Goal: Task Accomplishment & Management: Manage account settings

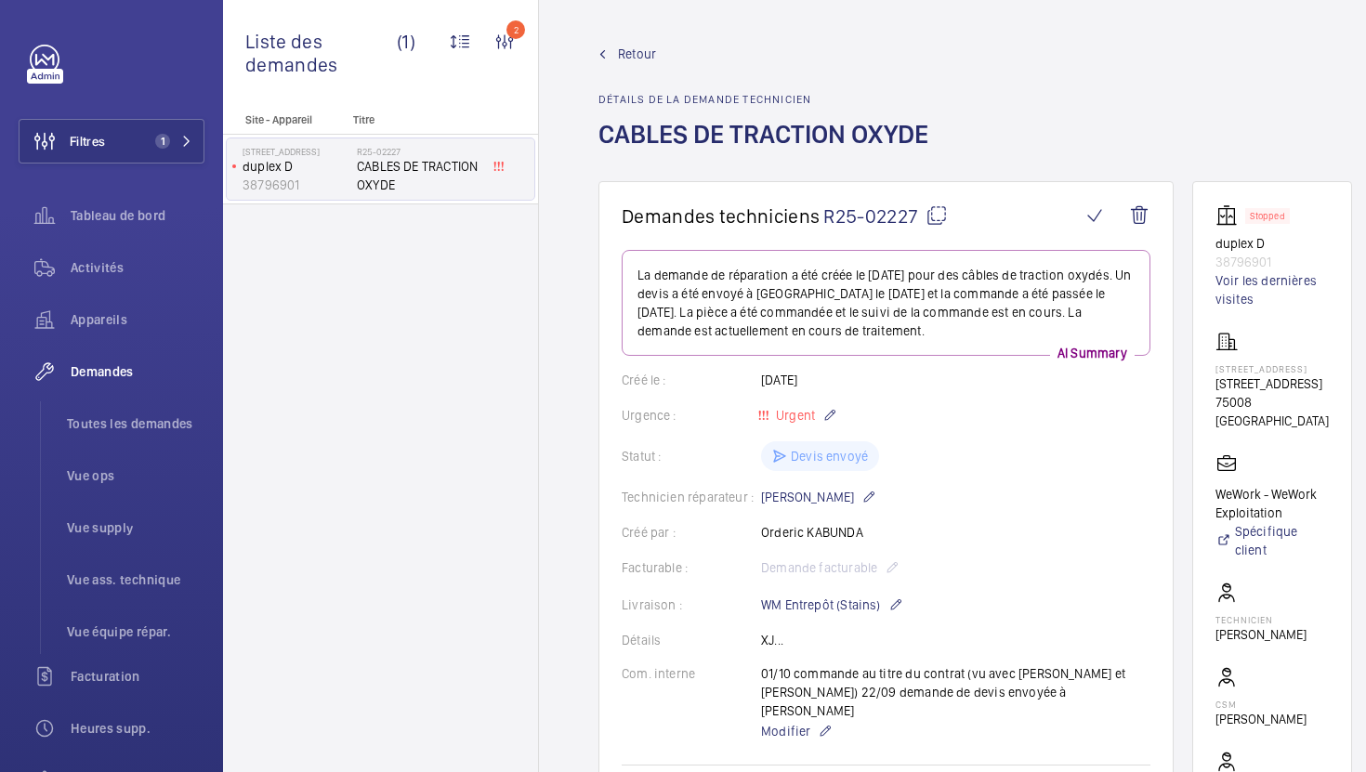
scroll to position [297, 0]
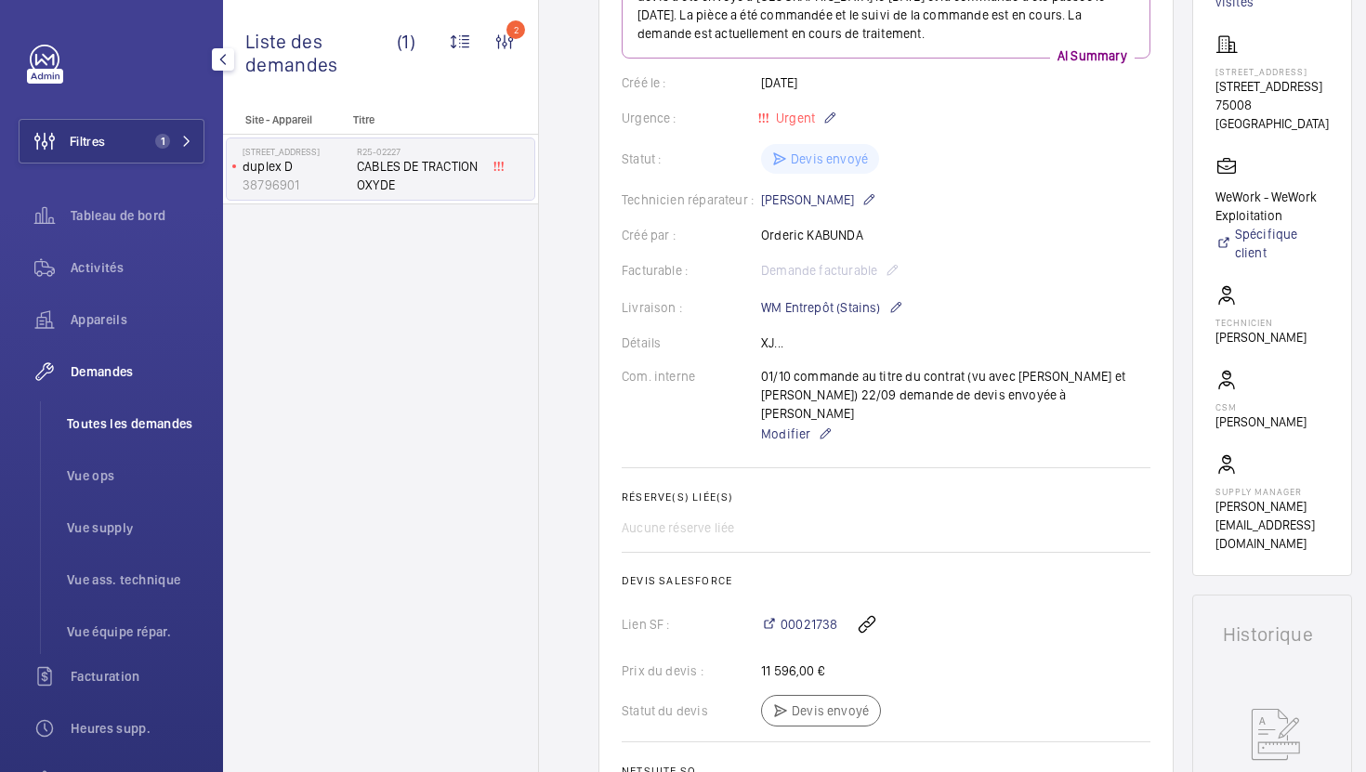
click at [150, 416] on span "Toutes les demandes" at bounding box center [136, 424] width 138 height 19
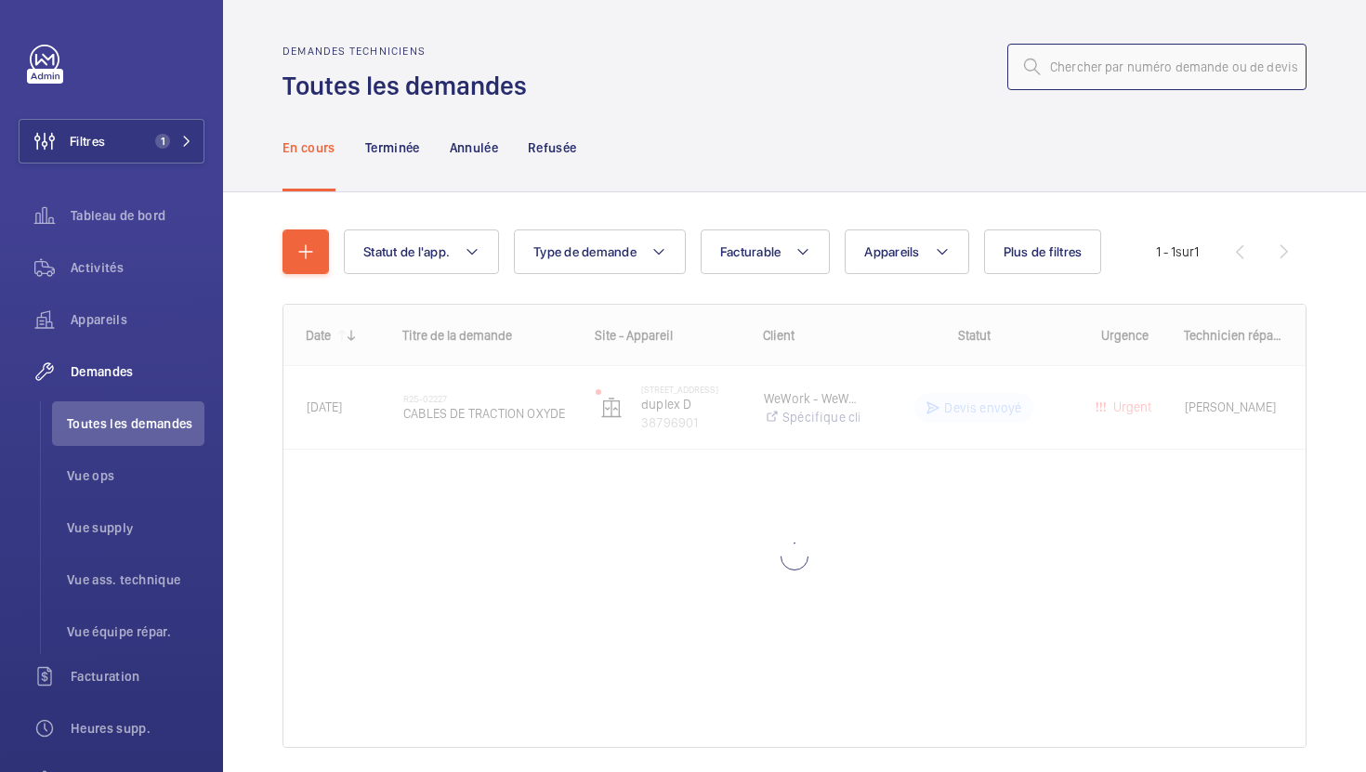
click at [1160, 61] on input "text" at bounding box center [1157, 67] width 299 height 46
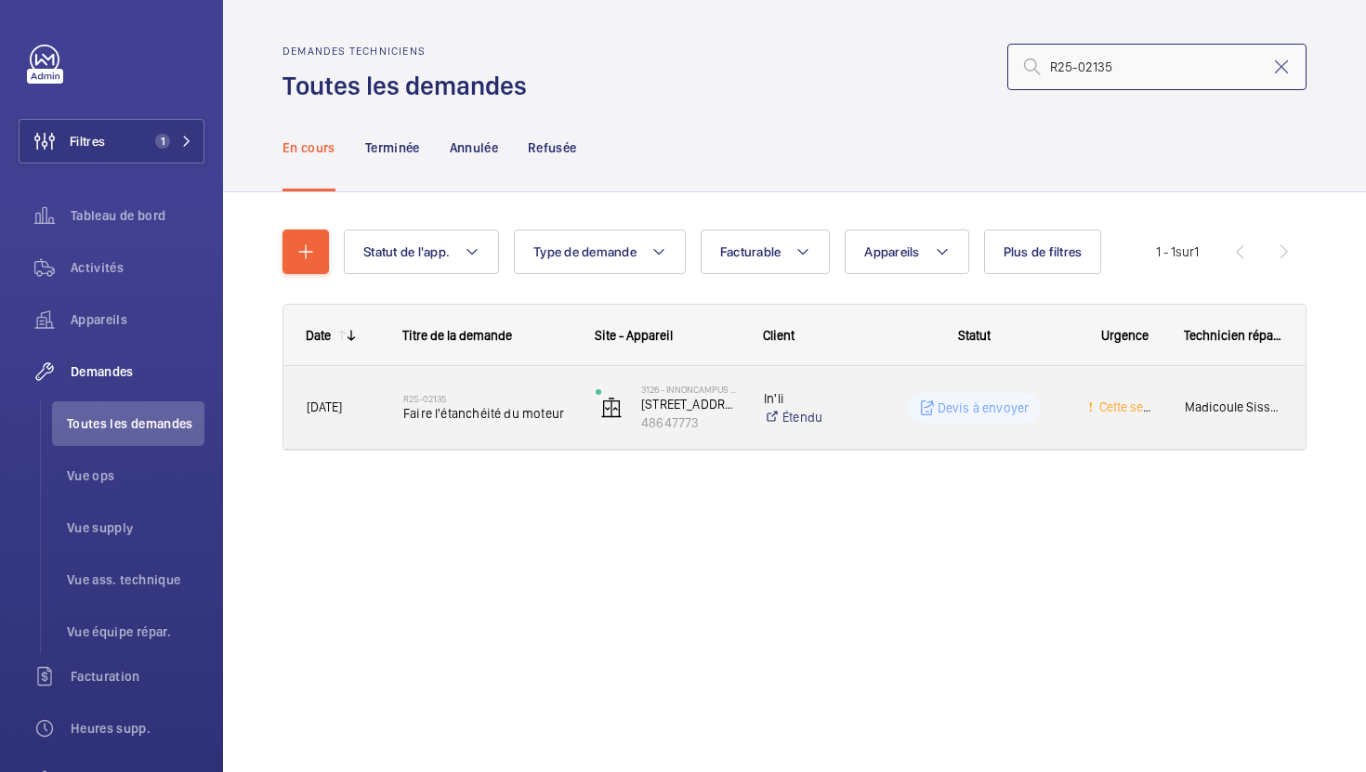
type input "R25-02135"
click at [579, 435] on div "3126 - INNONCAMPUS MONTROUGE [STREET_ADDRESS][PERSON_NAME][PERSON_NAME]" at bounding box center [657, 408] width 166 height 76
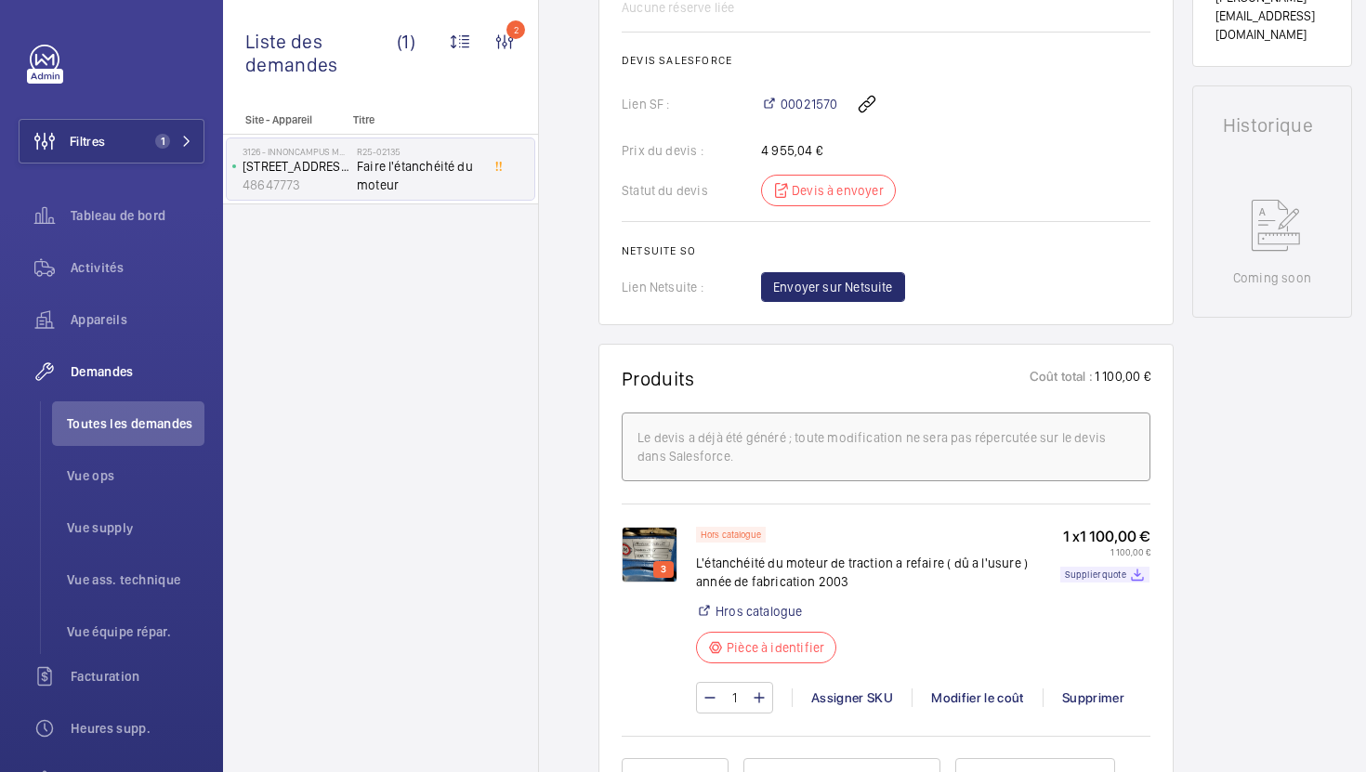
scroll to position [840, 0]
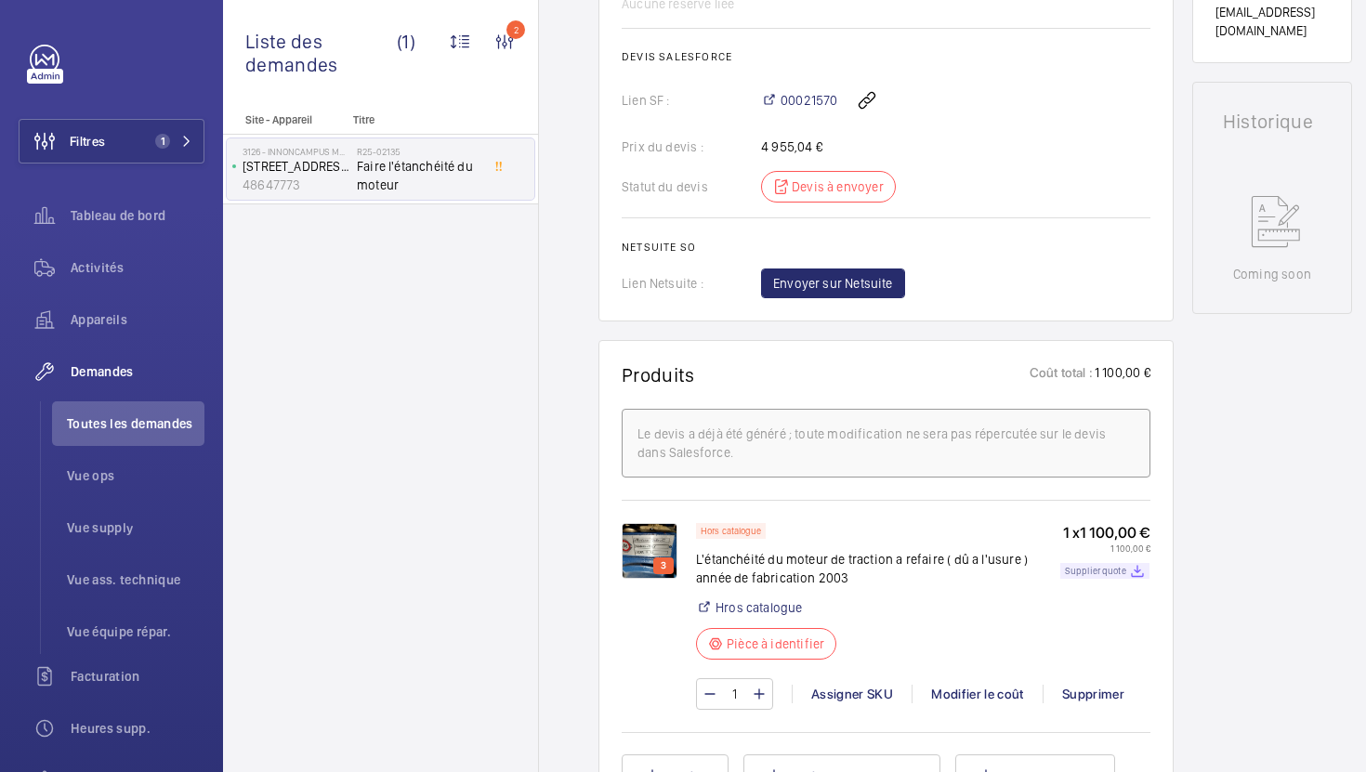
click at [1087, 563] on div "Supplier quote" at bounding box center [1105, 571] width 89 height 16
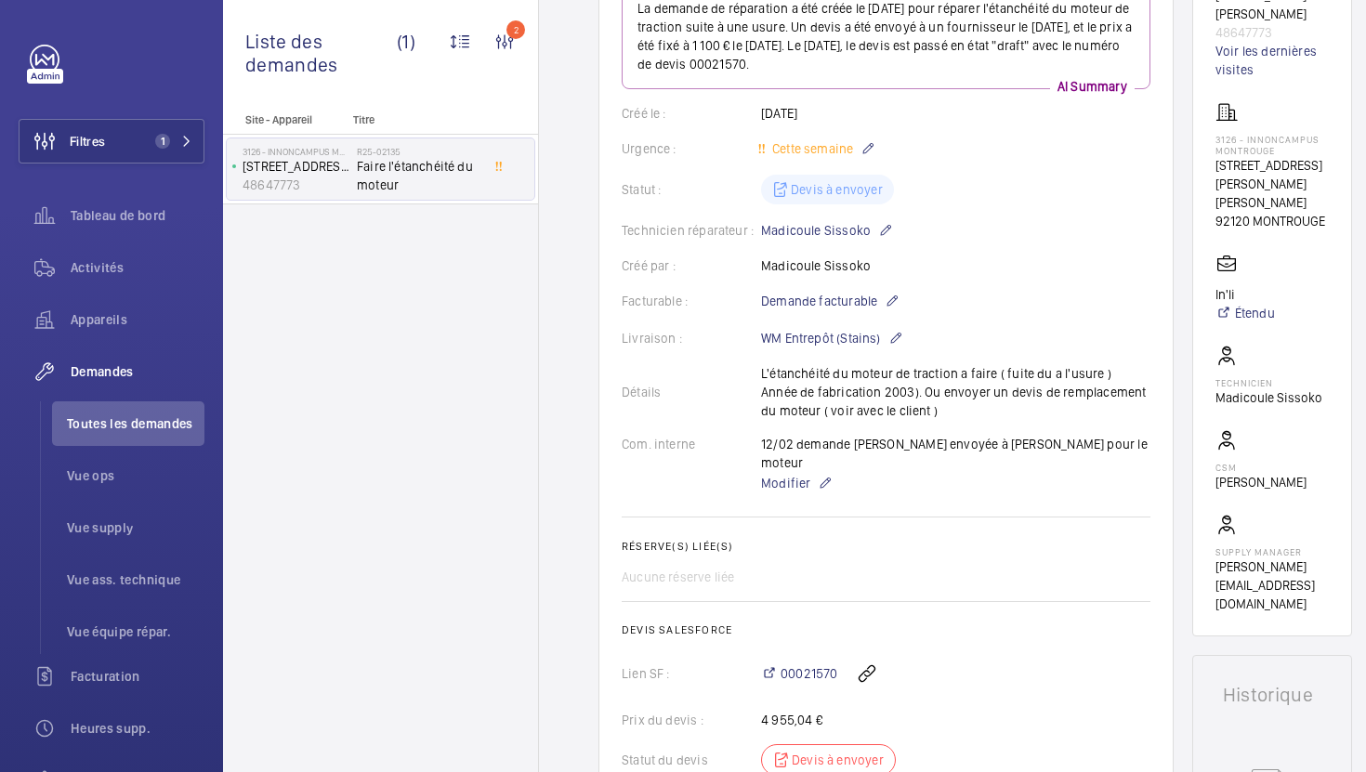
scroll to position [266, 0]
click at [152, 416] on span "Toutes les demandes" at bounding box center [136, 424] width 138 height 19
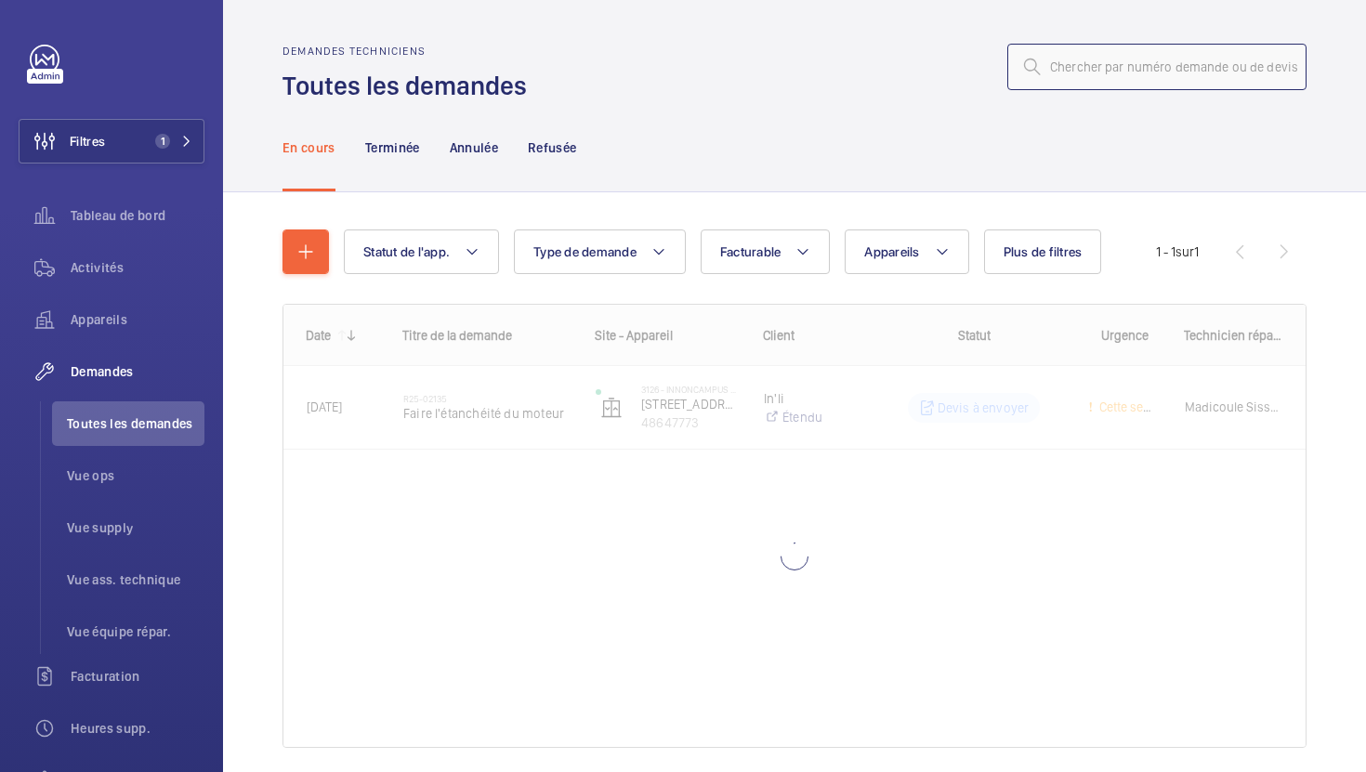
click at [1143, 53] on input "text" at bounding box center [1157, 67] width 299 height 46
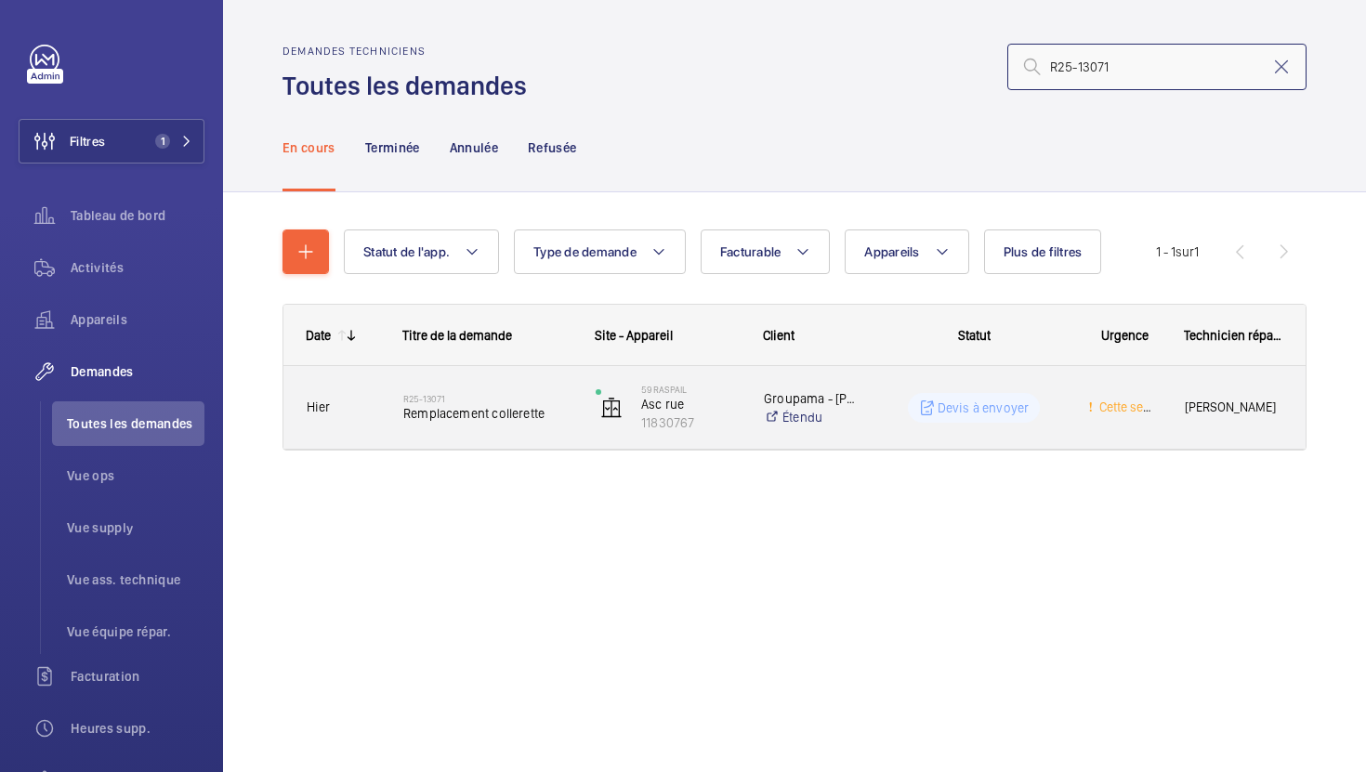
type input "R25-13071"
click at [552, 441] on div "R25-13071 Remplacement collerette" at bounding box center [476, 408] width 191 height 84
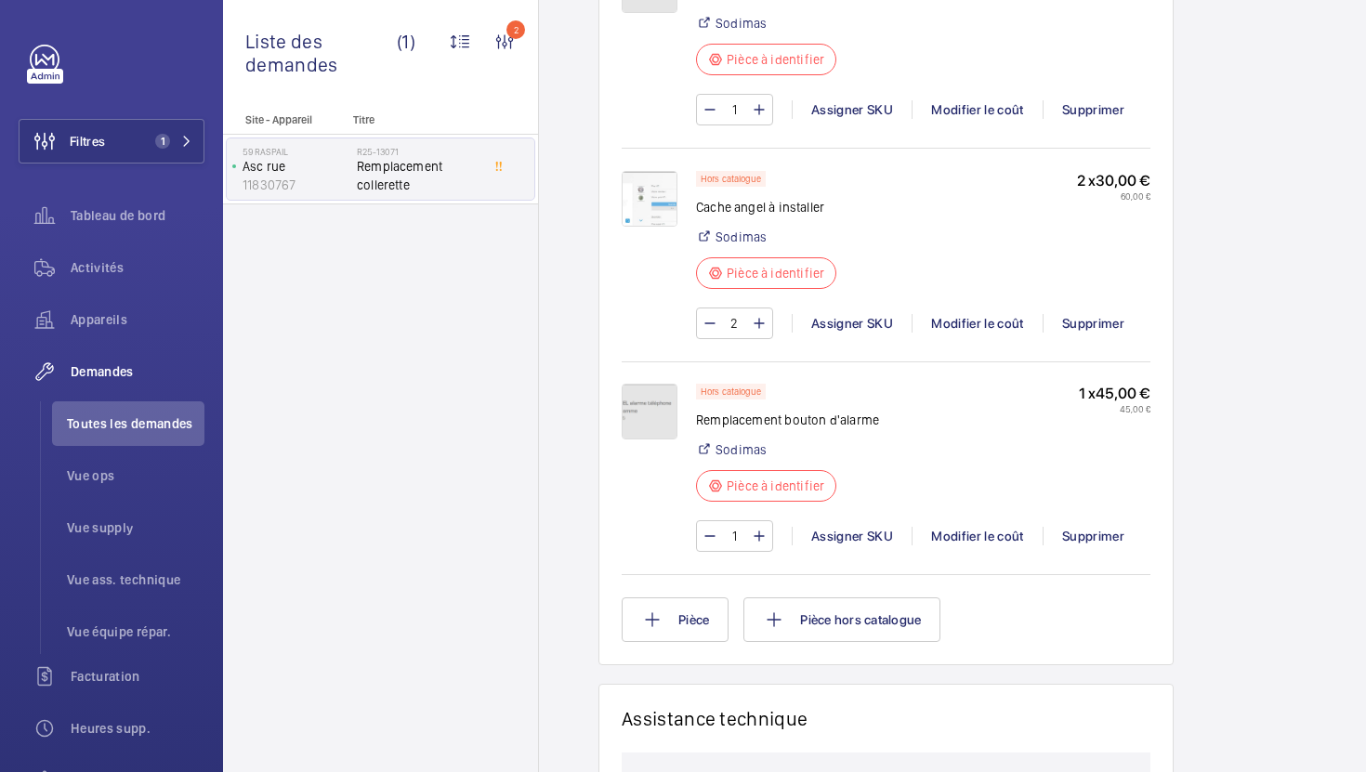
scroll to position [1733, 0]
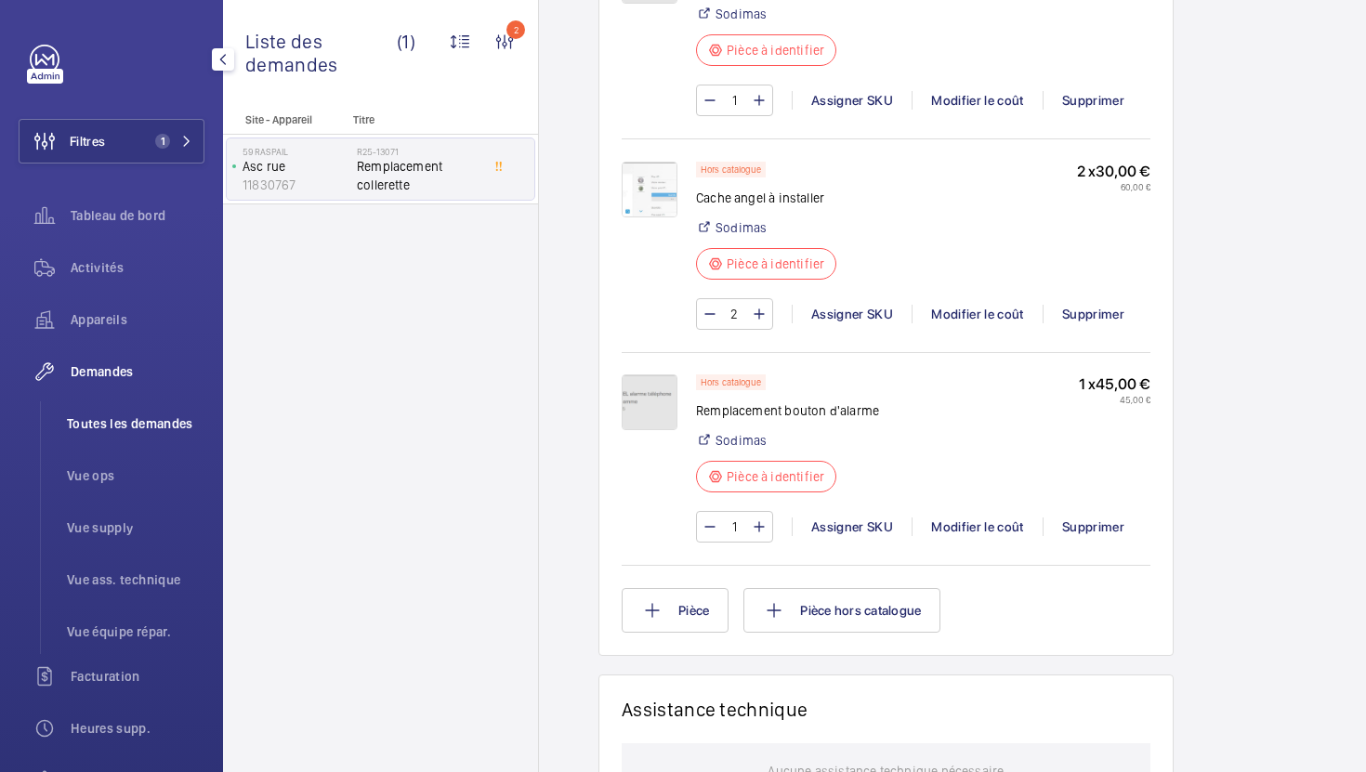
click at [147, 427] on span "Toutes les demandes" at bounding box center [136, 424] width 138 height 19
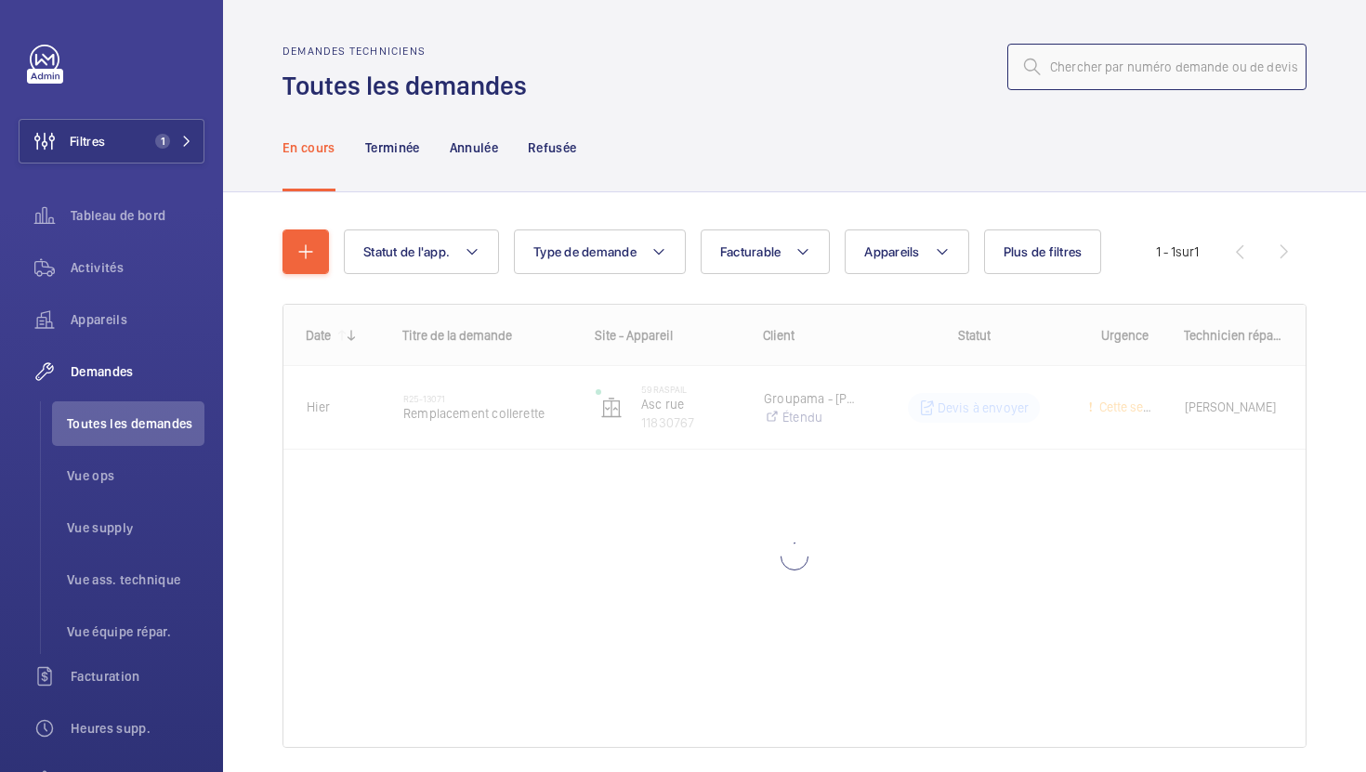
click at [1100, 65] on input "text" at bounding box center [1157, 67] width 299 height 46
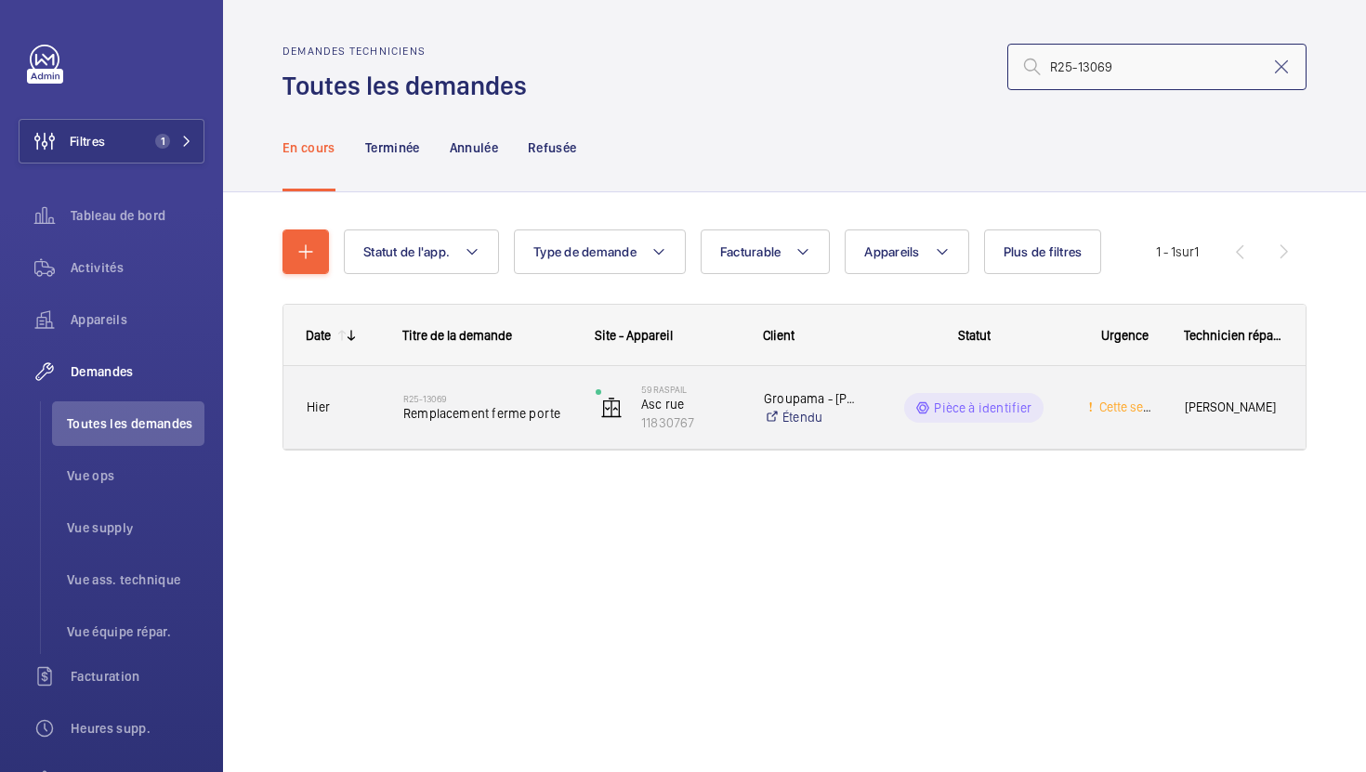
type input "R25-13069"
click at [581, 440] on div "[STREET_ADDRESS]" at bounding box center [657, 408] width 166 height 76
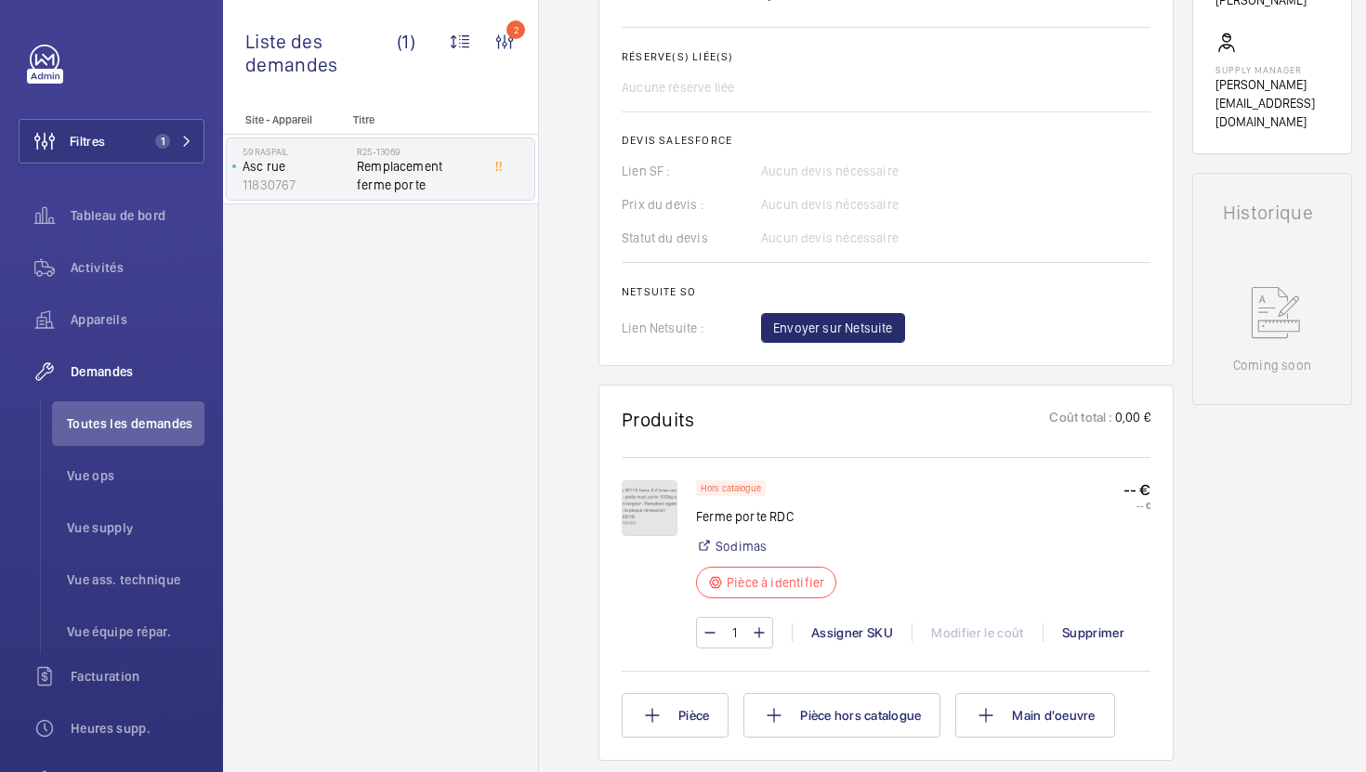
scroll to position [703, 0]
click at [645, 482] on img at bounding box center [650, 507] width 56 height 56
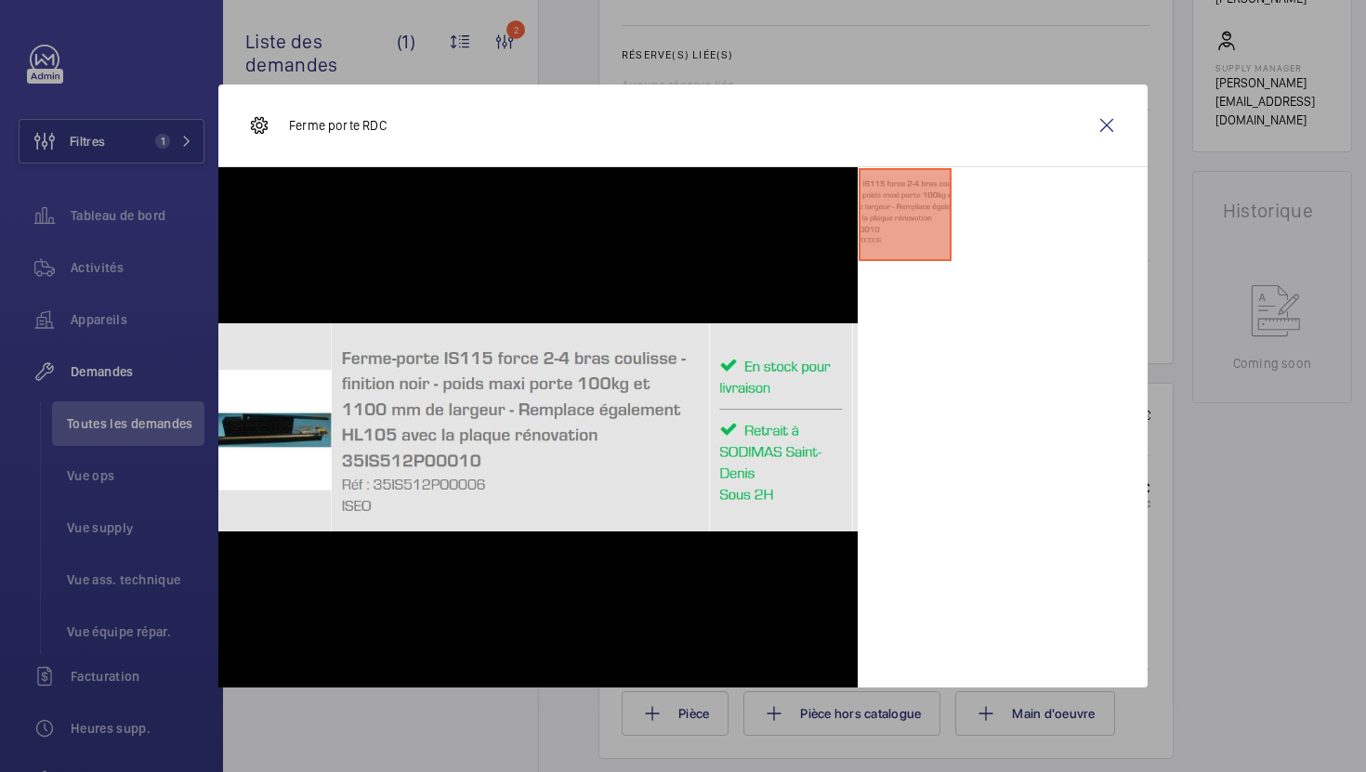
click at [1193, 393] on div at bounding box center [683, 386] width 1366 height 772
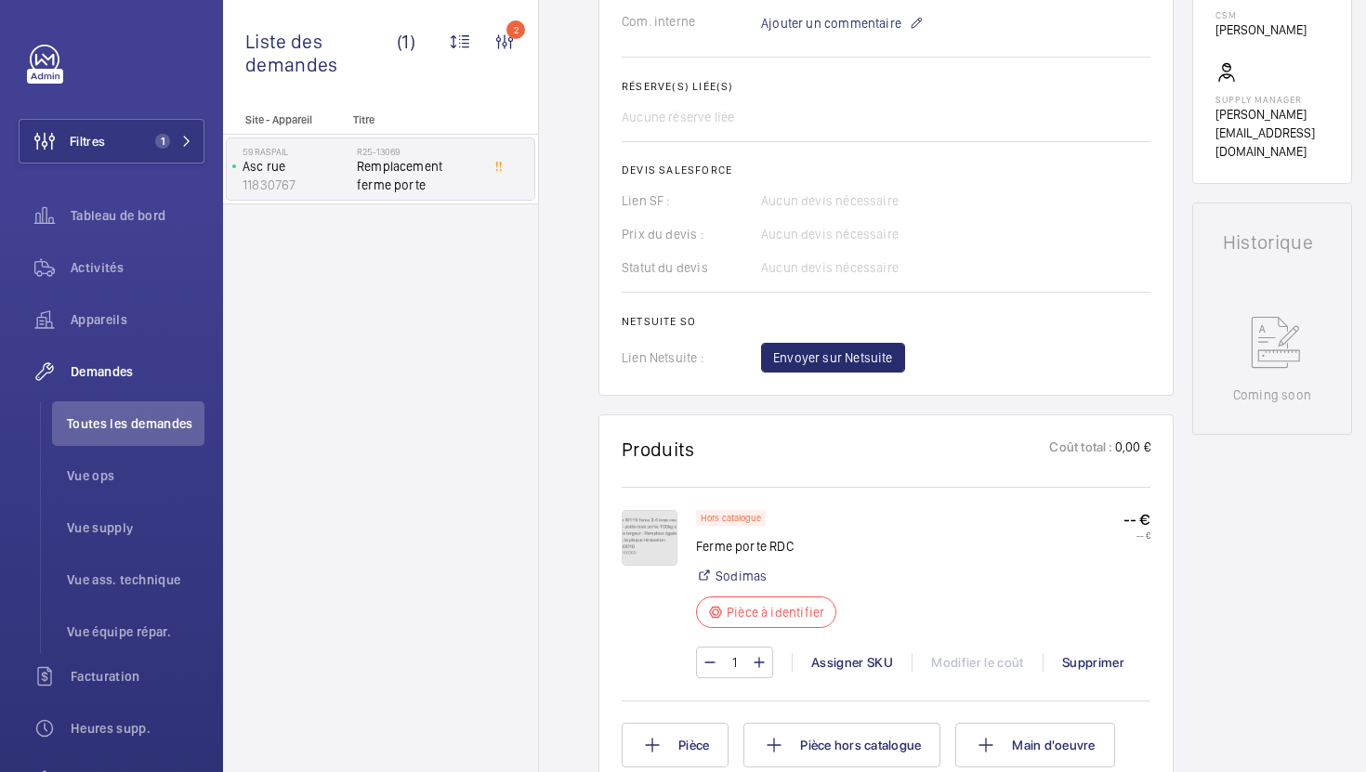
scroll to position [684, 0]
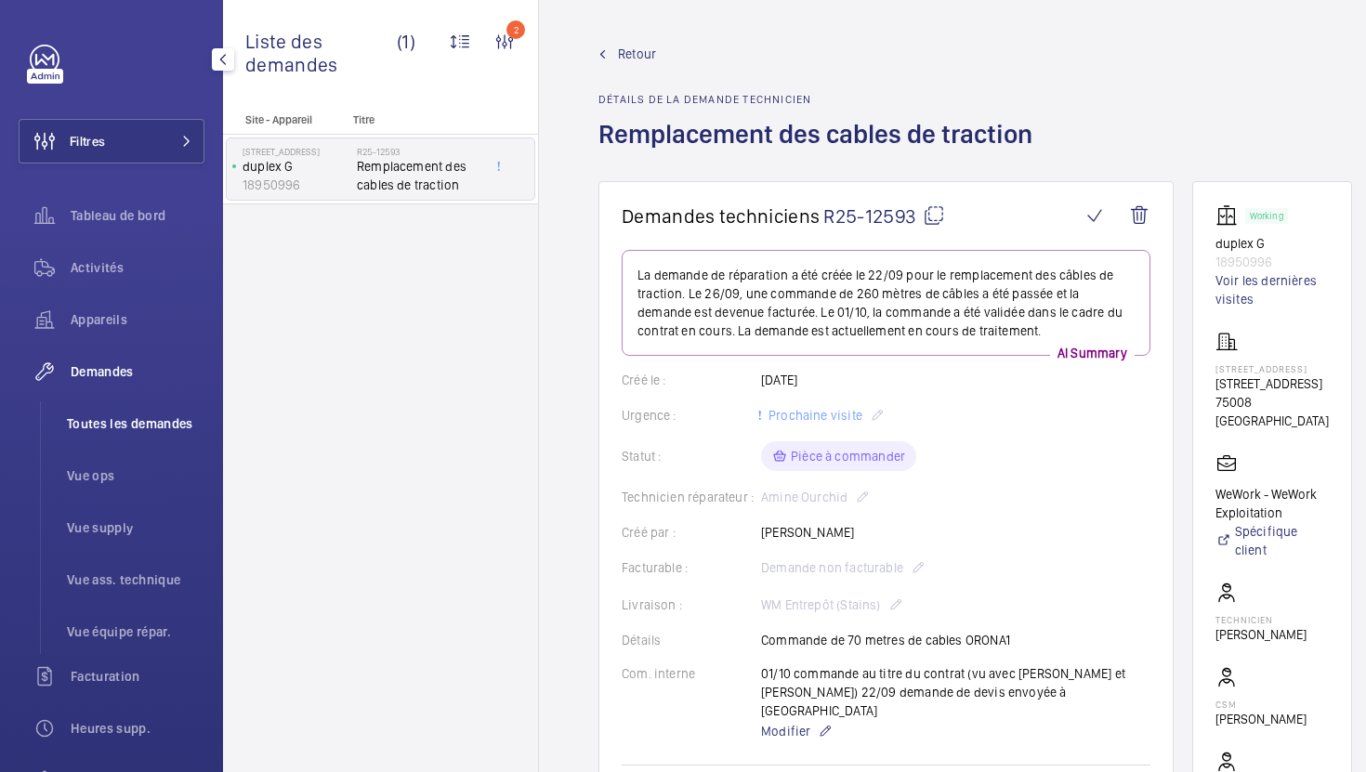
click at [152, 434] on li "Toutes les demandes" at bounding box center [128, 424] width 152 height 45
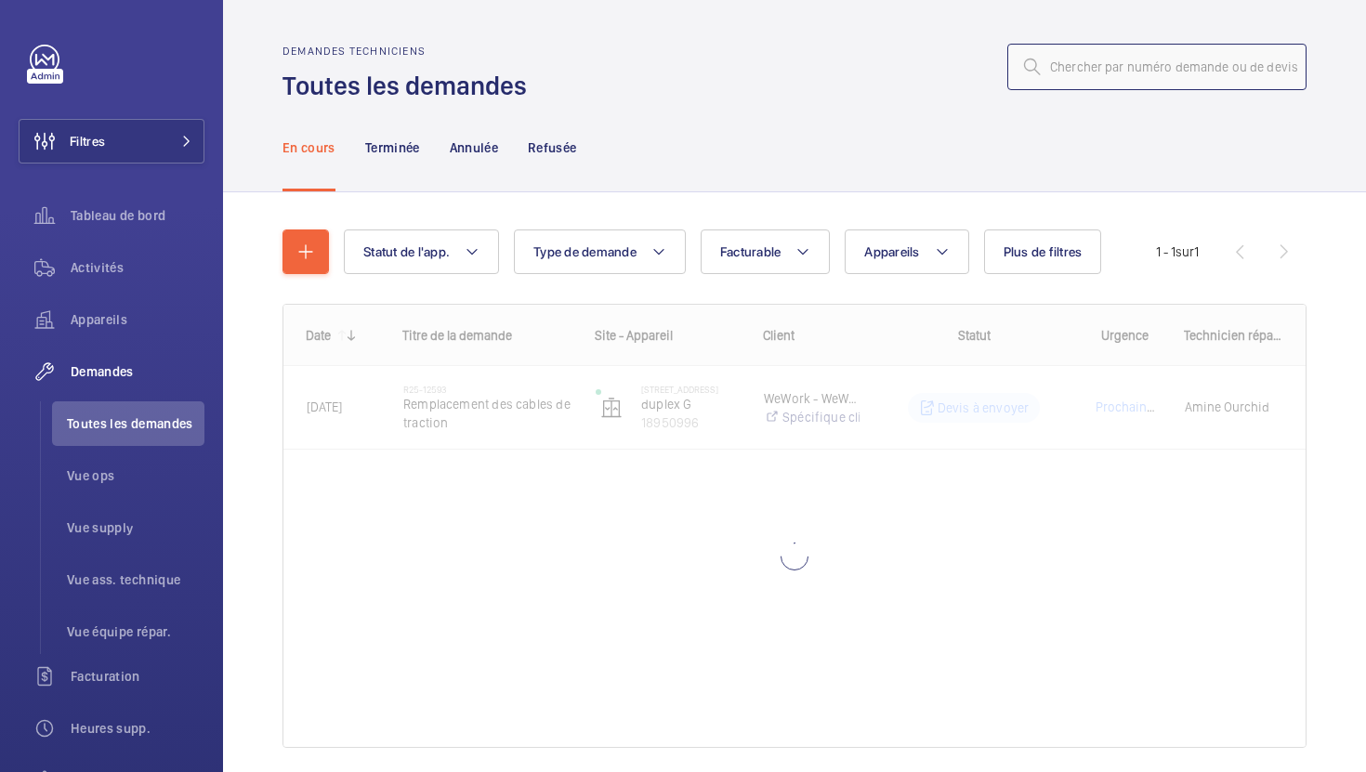
click at [1086, 63] on input "text" at bounding box center [1157, 67] width 299 height 46
paste input "R25-12933"
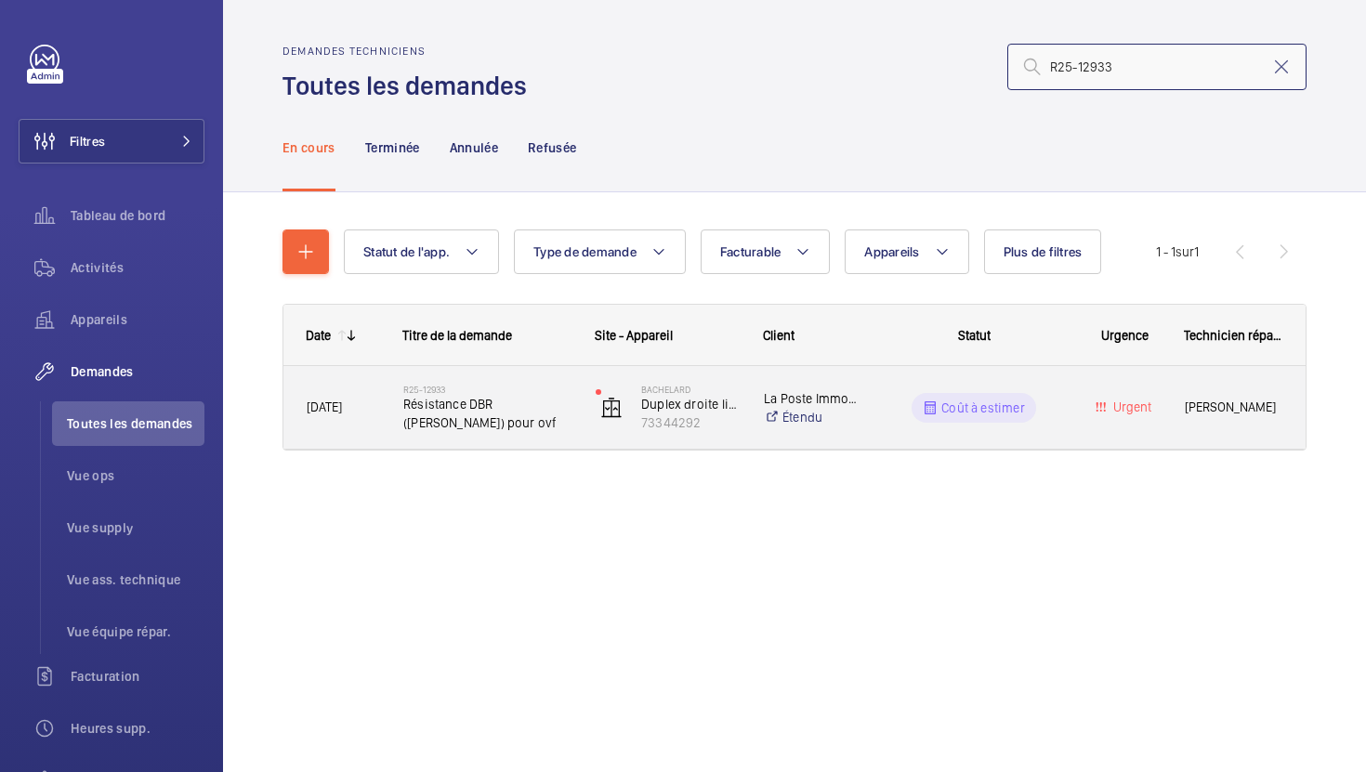
type input "R25-12933"
click at [897, 433] on div "Coût à estimer" at bounding box center [963, 408] width 203 height 67
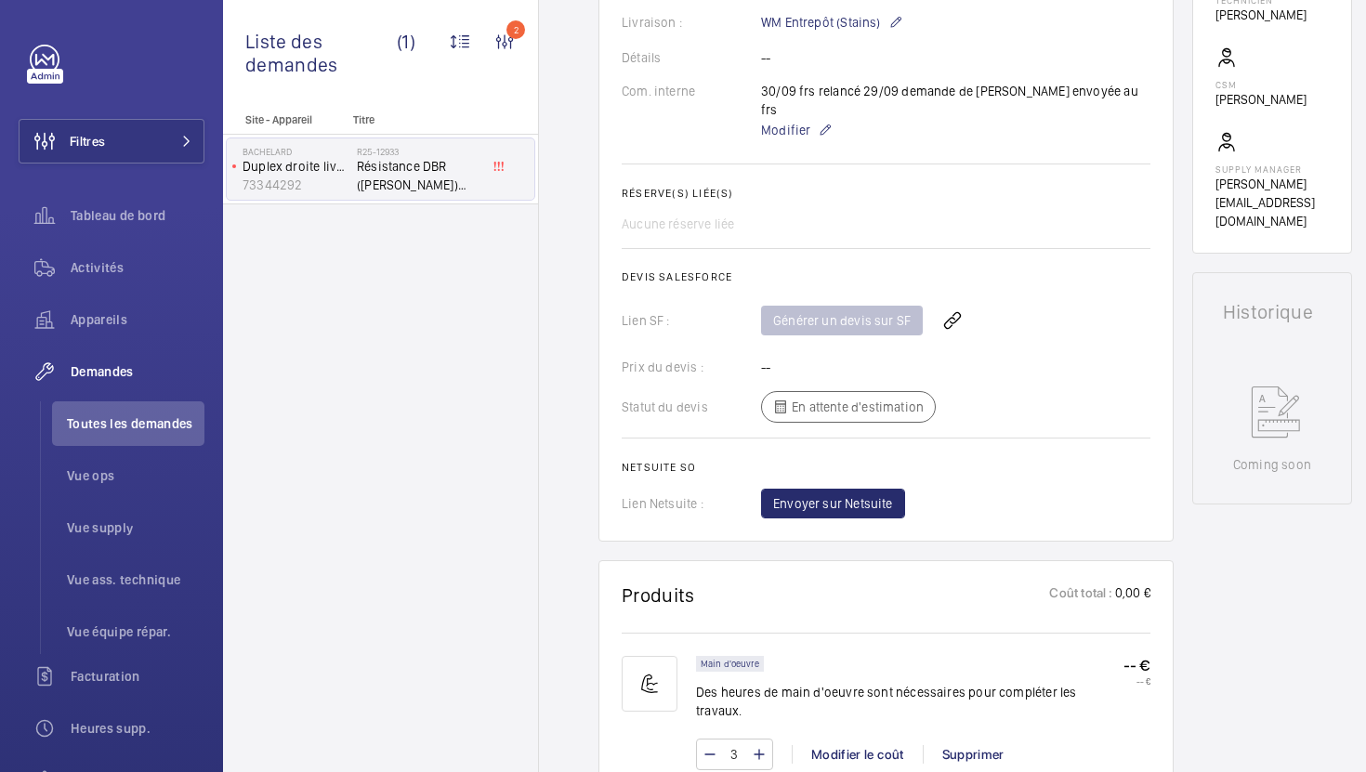
scroll to position [559, 0]
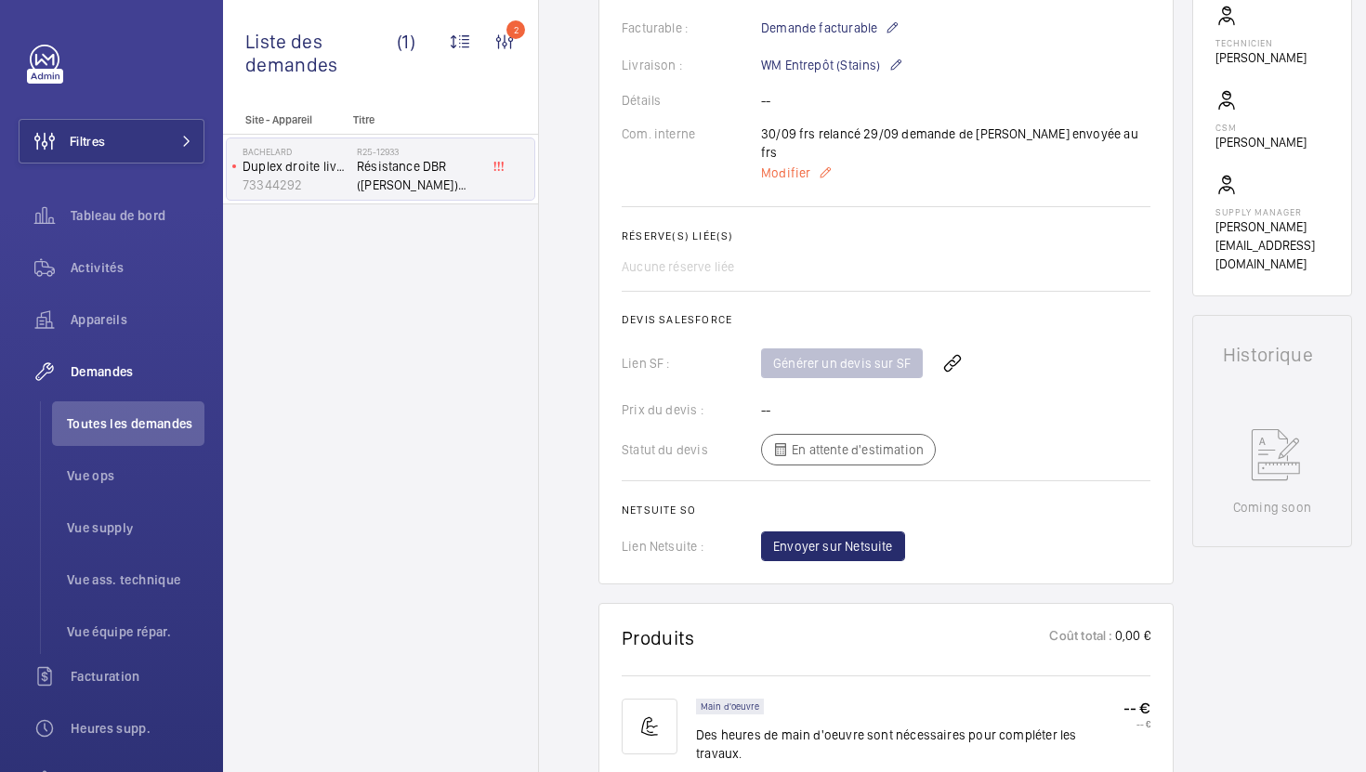
click at [783, 164] on span "Modifier" at bounding box center [785, 173] width 49 height 19
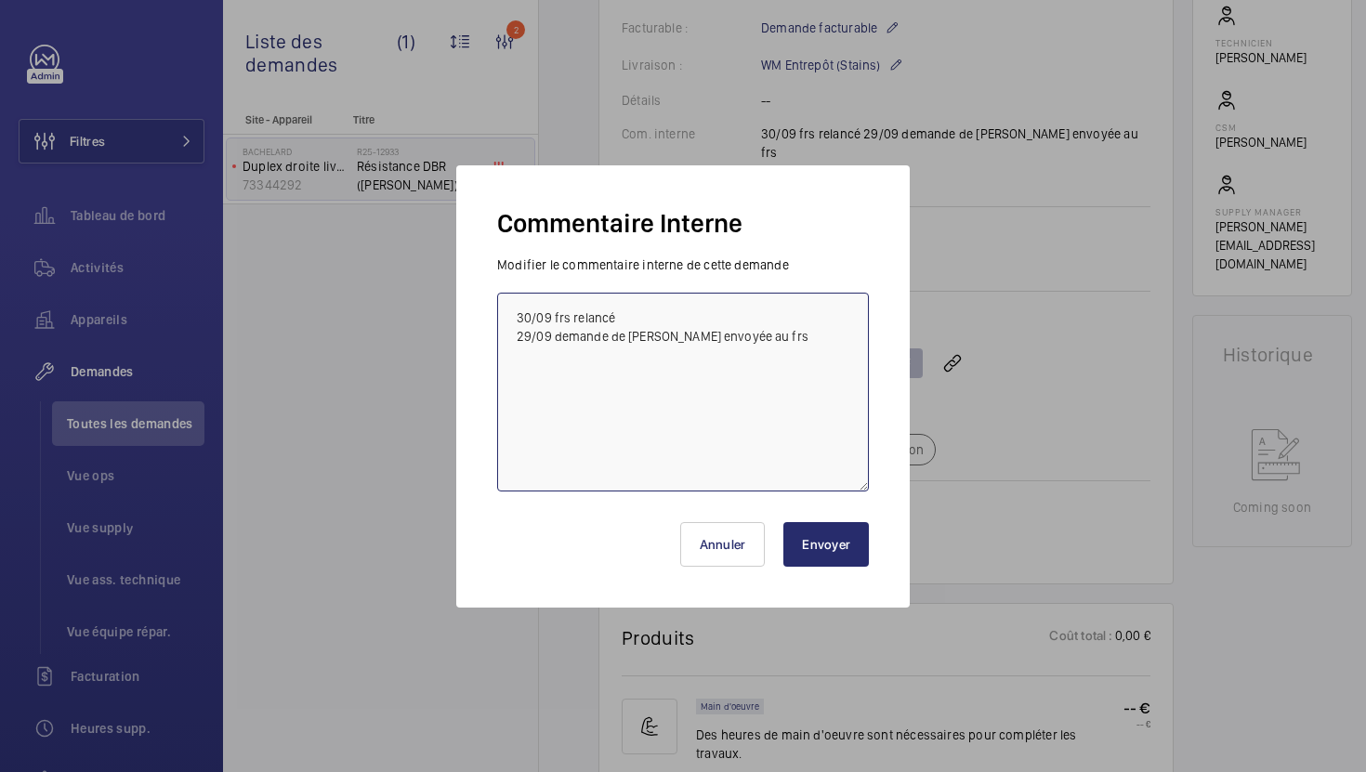
click at [521, 316] on textarea "30/09 frs relancé 29/09 demande de devis envoyée au frs" at bounding box center [683, 392] width 372 height 199
type textarea "01/10 Frs relancé 30/09 frs relancé 29/09 demande de devis envoyée au frs"
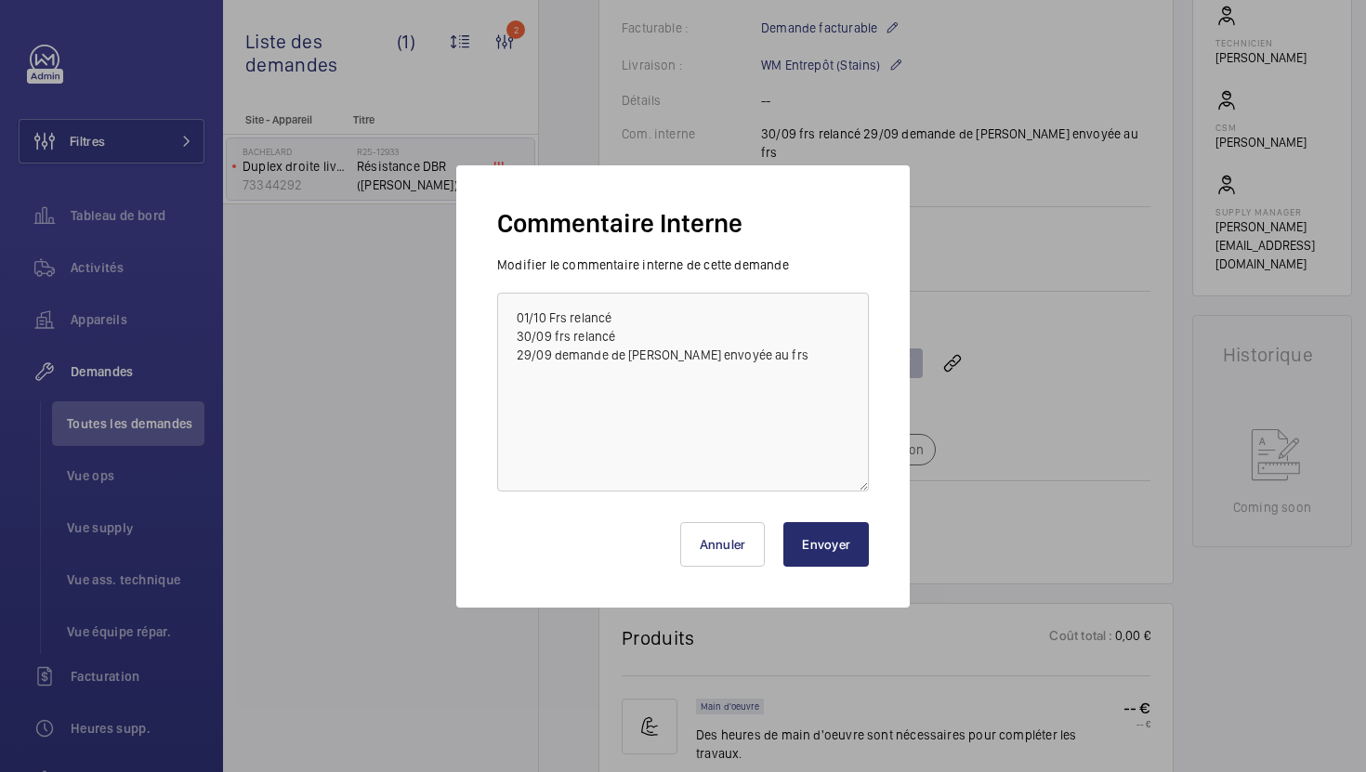
click at [827, 528] on button "Envoyer" at bounding box center [827, 544] width 86 height 45
